Goal: Task Accomplishment & Management: Manage account settings

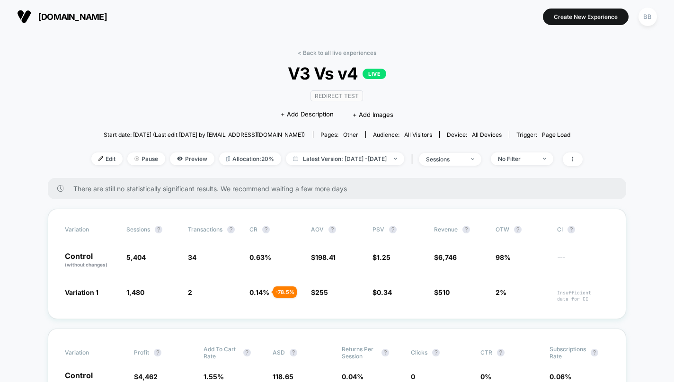
click at [41, 17] on span "[DOMAIN_NAME]" at bounding box center [72, 17] width 69 height 10
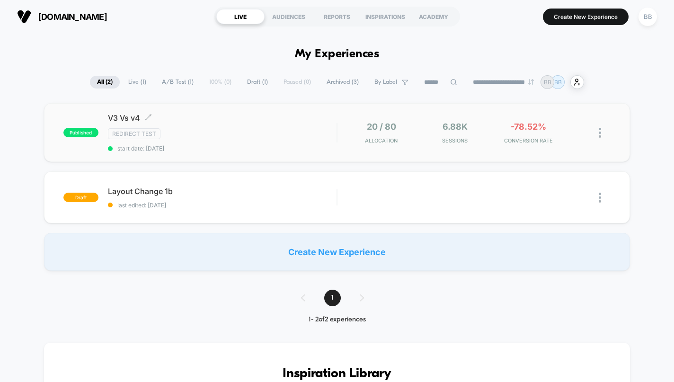
click at [123, 123] on span "V3 Vs v4 Click to edit experience details" at bounding box center [222, 117] width 229 height 9
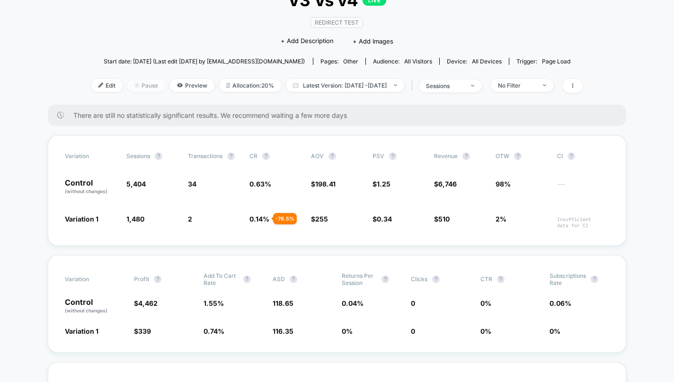
scroll to position [74, 0]
click at [127, 91] on span "Pause" at bounding box center [146, 85] width 38 height 13
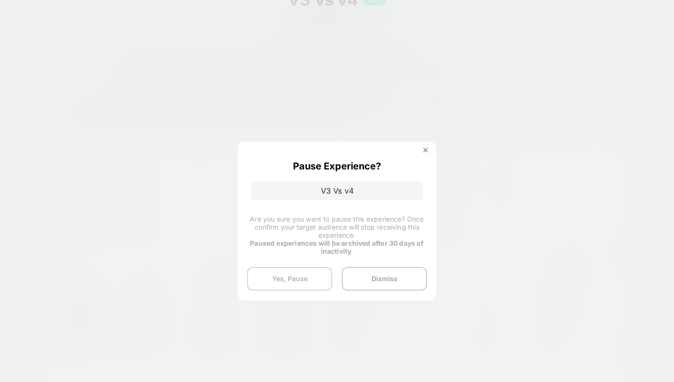
click at [305, 284] on button "Yes, Pause" at bounding box center [289, 279] width 85 height 24
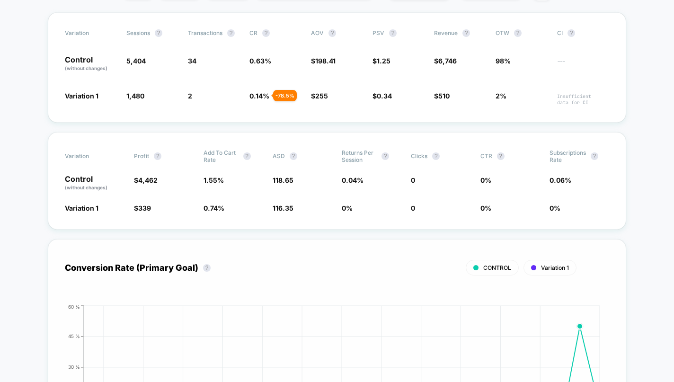
scroll to position [0, 0]
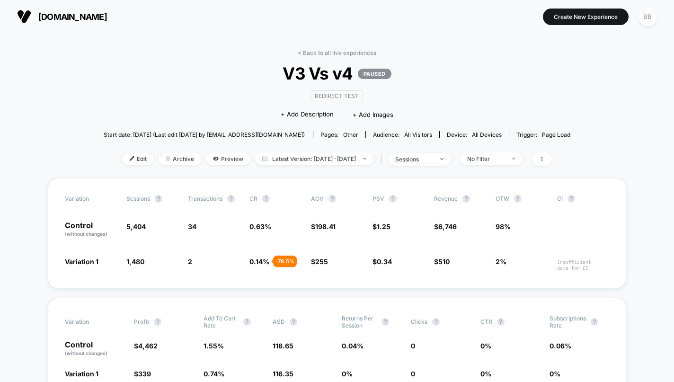
click at [75, 12] on span "[DOMAIN_NAME]" at bounding box center [72, 17] width 69 height 10
